Goal: Check status: Check status

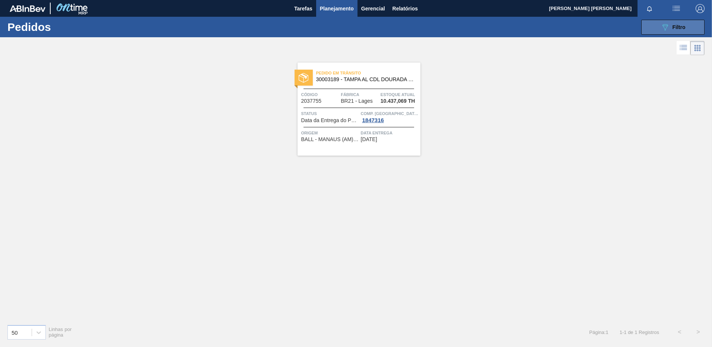
click at [665, 31] on icon "089F7B8B-B2A5-4AFE-B5C0-19BA573D28AC" at bounding box center [664, 27] width 9 height 9
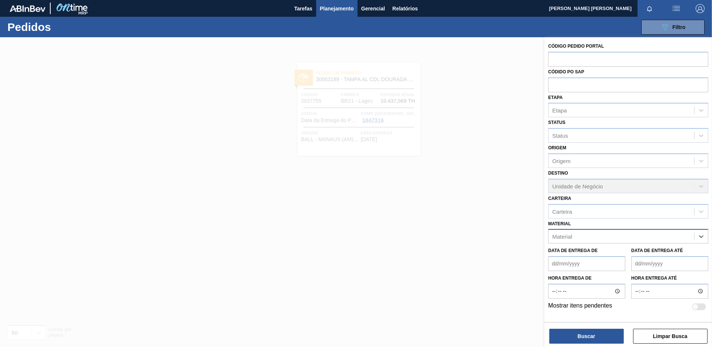
paste input "30018580"
type input "30018580"
click at [590, 251] on div "30018580 - CX CART STELLA 350ML SLK C8 [GEOGRAPHIC_DATA]" at bounding box center [628, 255] width 160 height 14
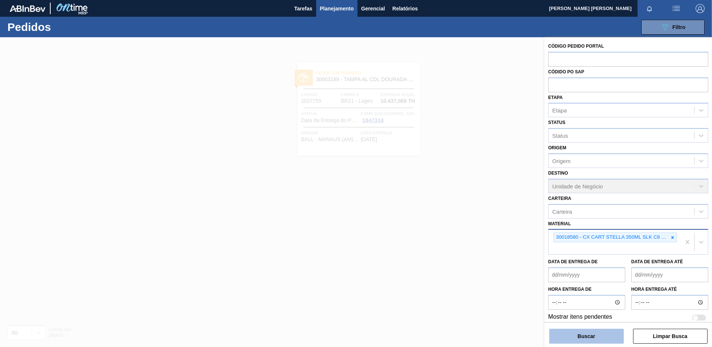
click at [579, 336] on button "Buscar" at bounding box center [586, 336] width 74 height 15
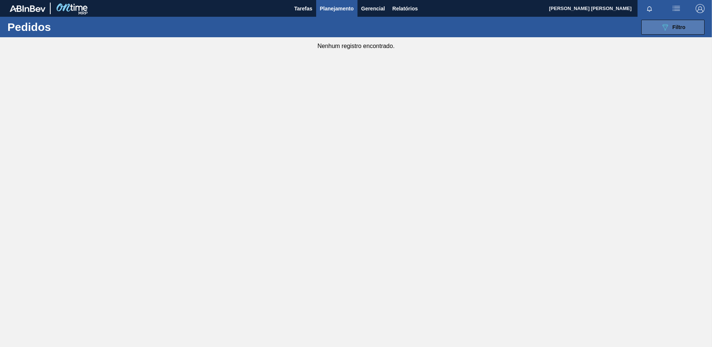
click at [659, 28] on button "089F7B8B-B2A5-4AFE-B5C0-19BA573D28AC Filtro" at bounding box center [672, 27] width 63 height 15
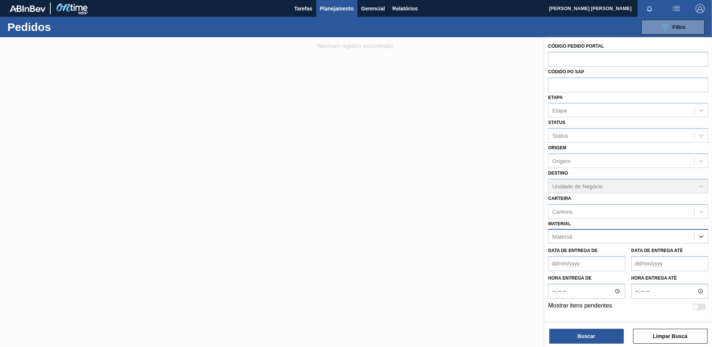
paste input "30017159"
type input "30017159"
click at [634, 250] on div "30017159 - ROT NECK STELLA 330ML 429" at bounding box center [628, 255] width 160 height 14
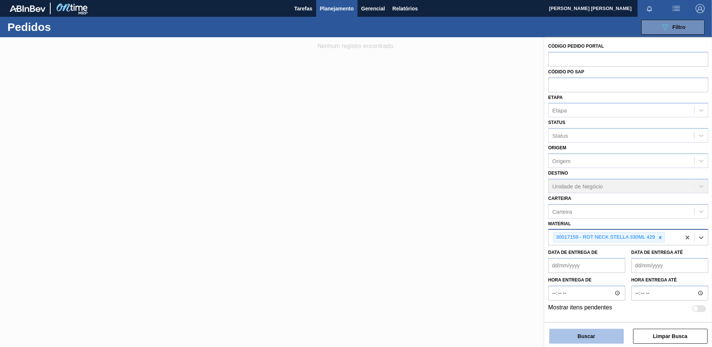
click at [580, 334] on button "Buscar" at bounding box center [586, 336] width 74 height 15
